Goal: Information Seeking & Learning: Learn about a topic

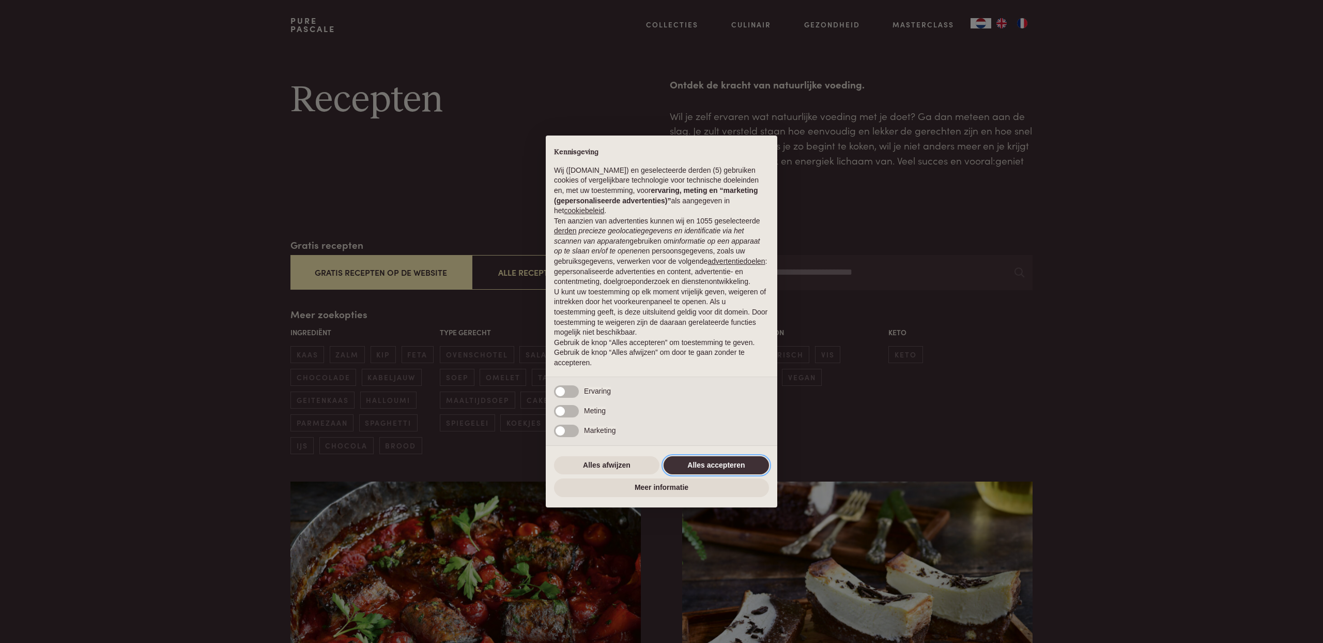
click at [714, 464] on button "Alles accepteren" at bounding box center [716, 465] width 105 height 19
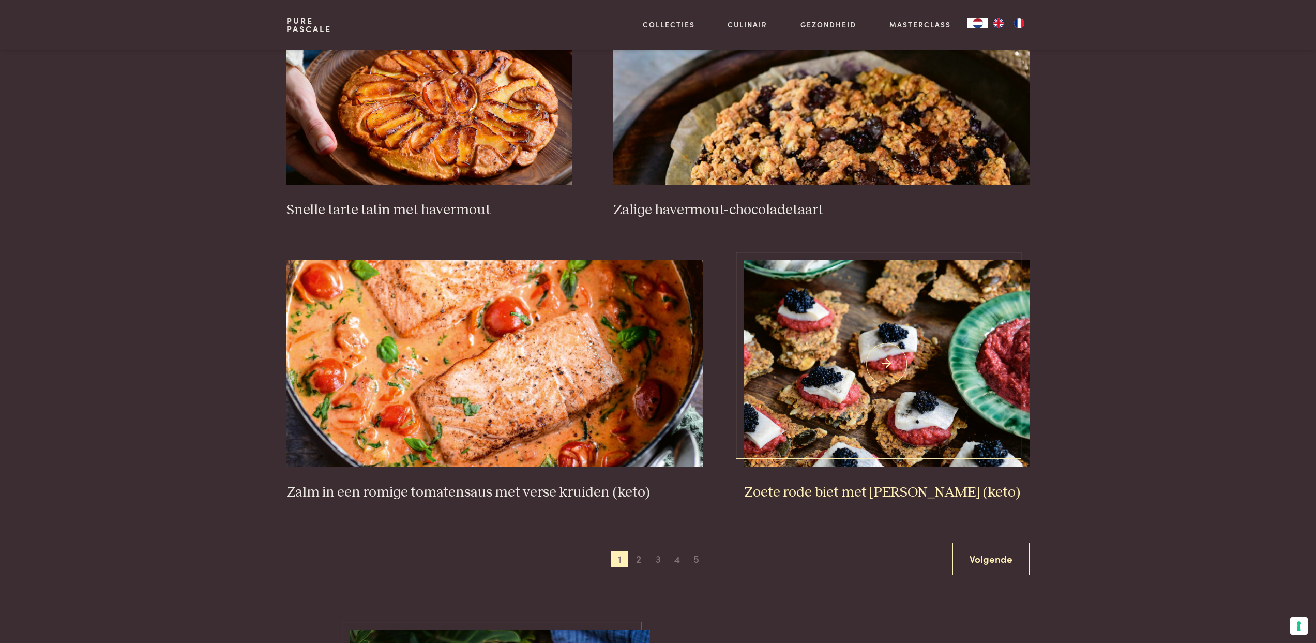
scroll to position [1703, 0]
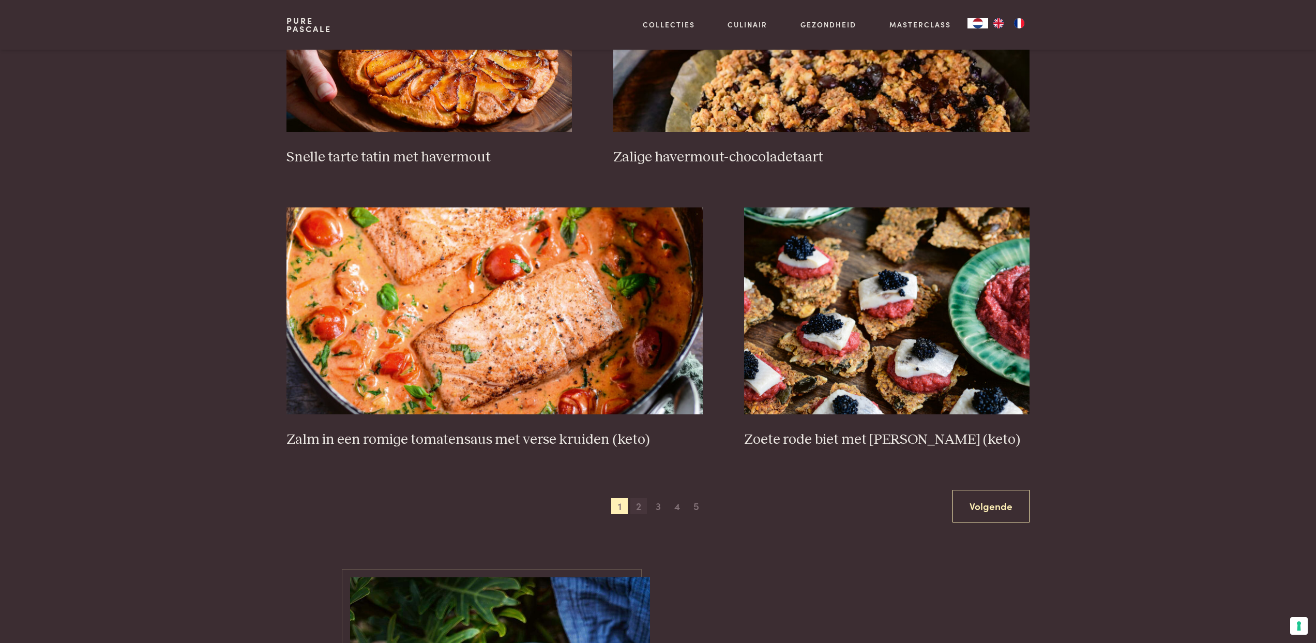
click at [638, 506] on span "2" at bounding box center [638, 506] width 17 height 17
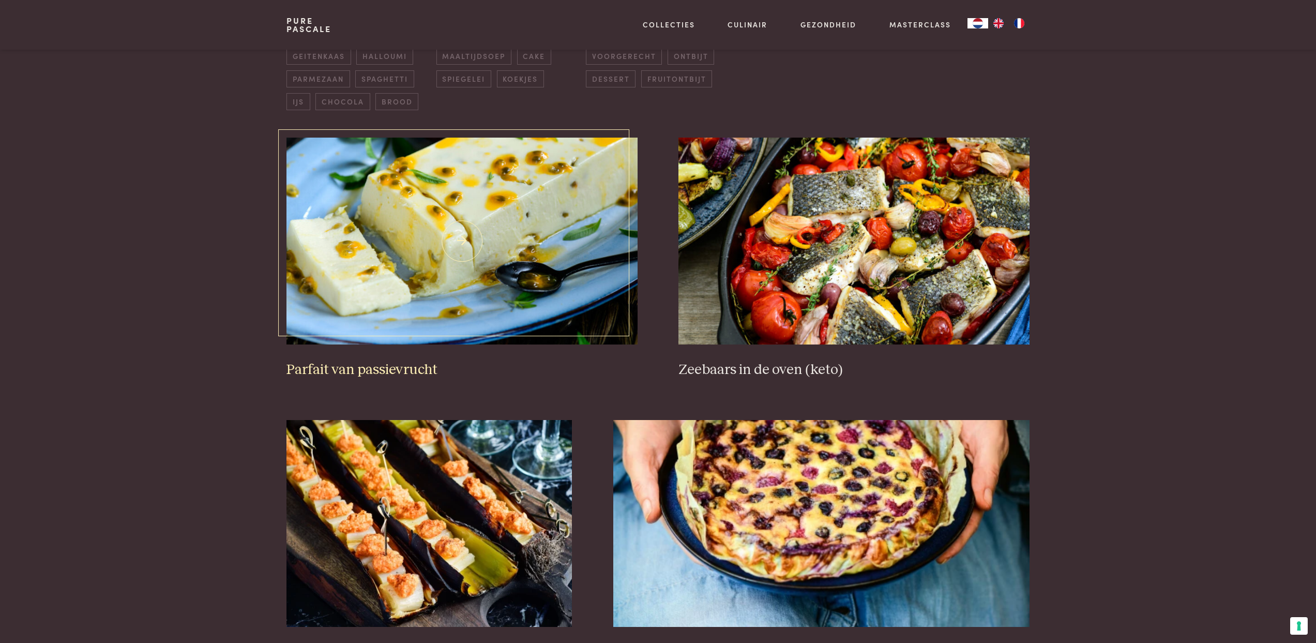
scroll to position [465, 0]
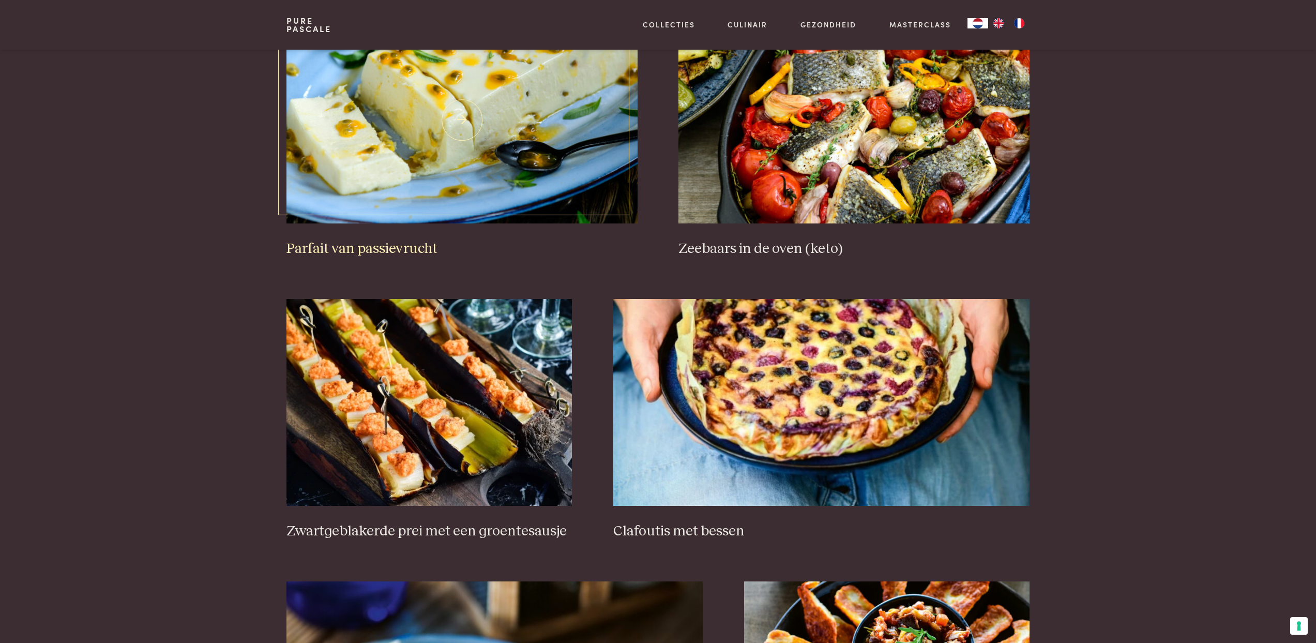
click at [441, 194] on img at bounding box center [461, 120] width 350 height 207
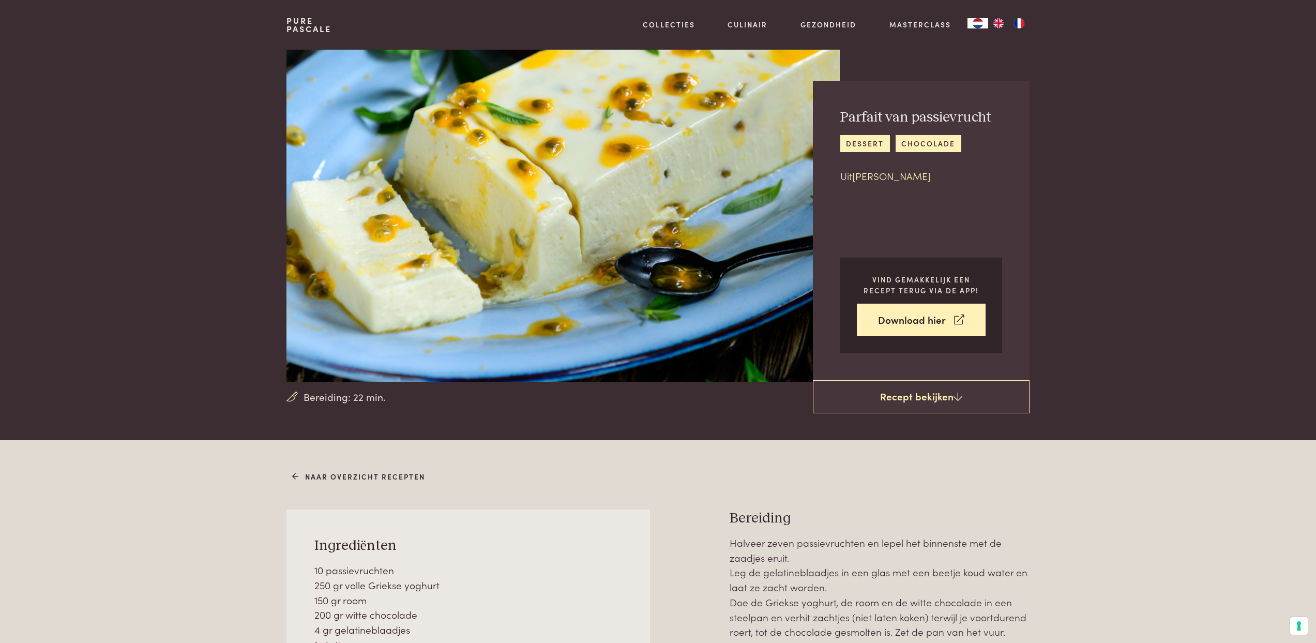
click at [895, 179] on link "Chez Pascale" at bounding box center [891, 176] width 79 height 14
